Goal: Task Accomplishment & Management: Manage account settings

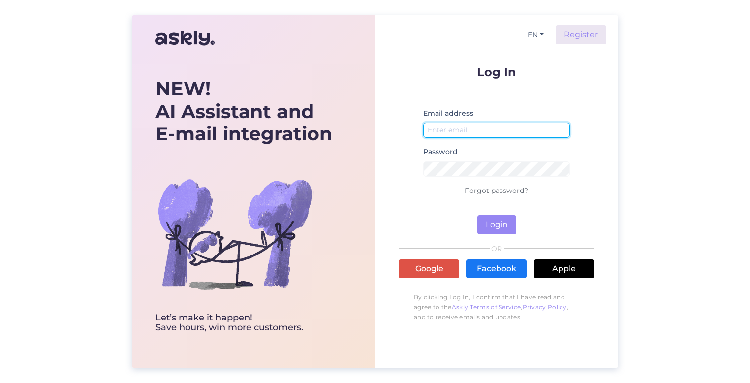
click at [504, 134] on input "email" at bounding box center [496, 129] width 147 height 15
type input "[EMAIL_ADDRESS][DOMAIN_NAME]"
click at [514, 193] on link "Forgot password?" at bounding box center [496, 190] width 63 height 9
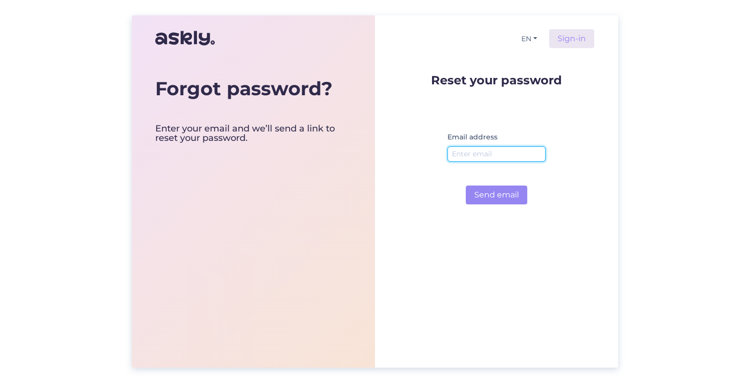
click at [473, 157] on input "email" at bounding box center [496, 153] width 98 height 15
type input "[EMAIL_ADDRESS][DOMAIN_NAME]"
click at [466, 185] on button "Send email" at bounding box center [496, 194] width 61 height 19
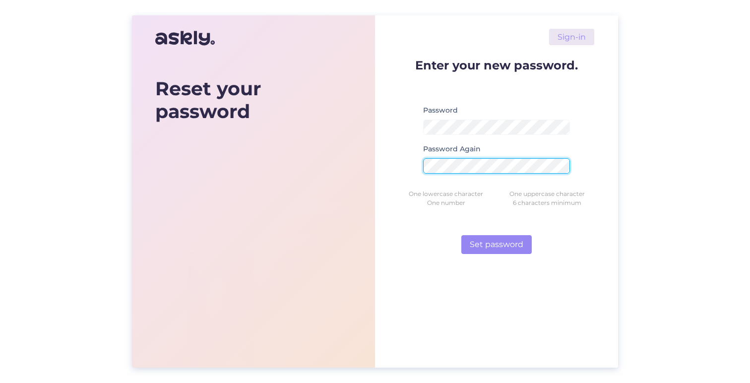
click at [461, 235] on button "Set password" at bounding box center [496, 244] width 70 height 19
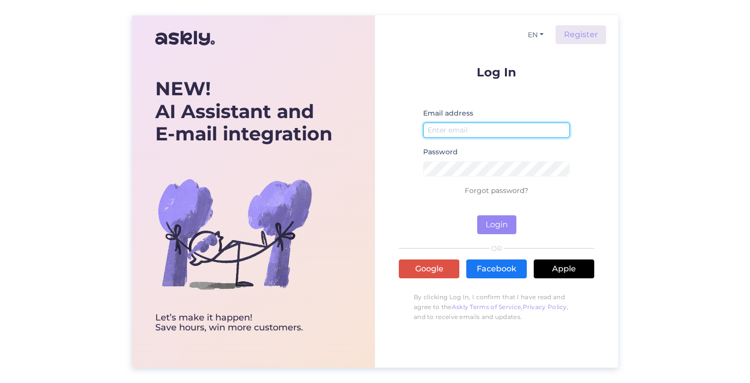
click at [471, 128] on input "email" at bounding box center [496, 129] width 147 height 15
type input "[EMAIL_ADDRESS][DOMAIN_NAME]"
click at [477, 215] on button "Login" at bounding box center [496, 224] width 39 height 19
